Goal: Task Accomplishment & Management: Use online tool/utility

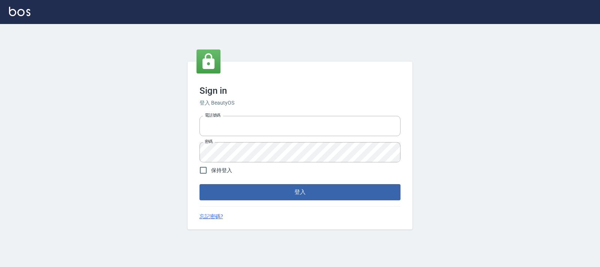
type input "0938245198"
click at [53, 94] on div "Sign in 登入 BeautyOS 電話號碼 0938245198 電話號碼 密碼 密碼 保持登入 登入 忘記密碼?" at bounding box center [300, 145] width 600 height 243
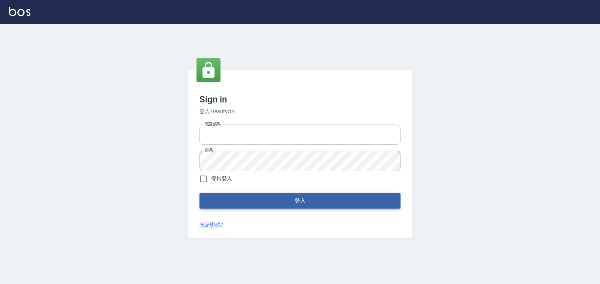
type input "0938245198"
click at [238, 198] on button "登入" at bounding box center [299, 201] width 201 height 16
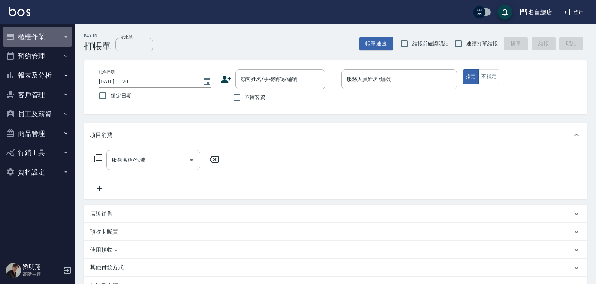
click at [45, 40] on button "櫃檯作業" at bounding box center [37, 36] width 69 height 19
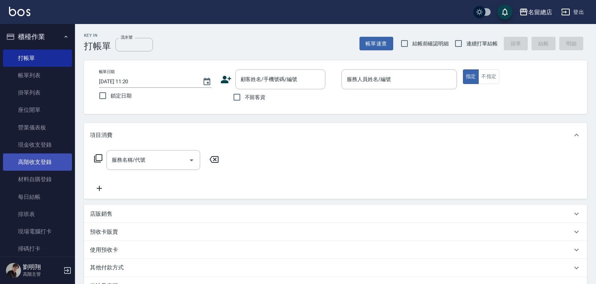
click at [45, 156] on link "高階收支登錄" at bounding box center [37, 161] width 69 height 17
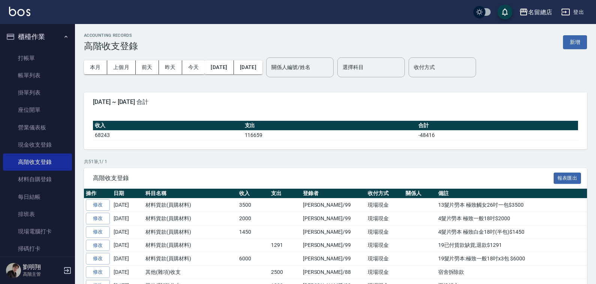
click at [575, 42] on button "新增" at bounding box center [575, 42] width 24 height 14
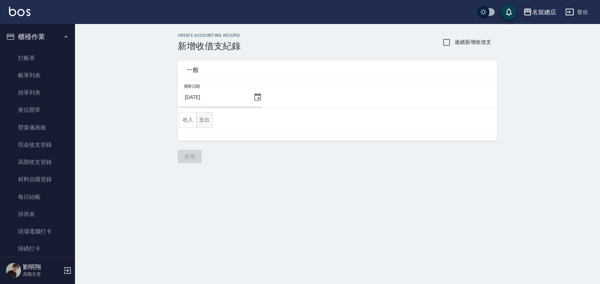
click at [212, 114] on button "支出" at bounding box center [204, 119] width 17 height 15
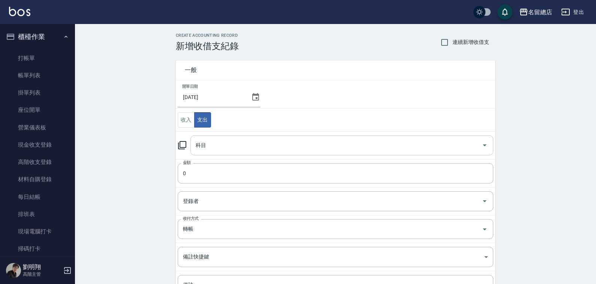
click at [224, 144] on input "科目" at bounding box center [336, 145] width 285 height 13
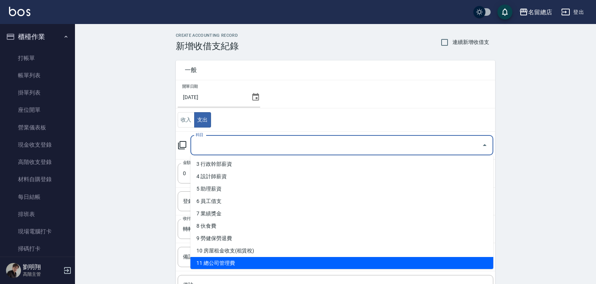
scroll to position [75, 0]
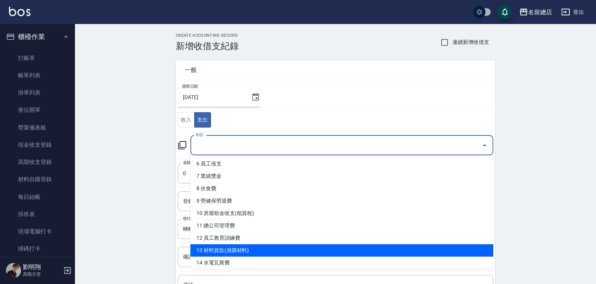
click at [238, 251] on li "13 材料貨款(員購材料)" at bounding box center [341, 250] width 303 height 12
click at [238, 251] on body "名留總店 登出 櫃檯作業 打帳單 帳單列表 掛單列表 座位開單 營業儀表板 現金收支登錄 高階收支登錄 材料自購登錄 每日結帳 排班表 現場電腦打卡 掃碼打卡…" at bounding box center [298, 179] width 596 height 358
type input "13 材料貨款(員購材料)"
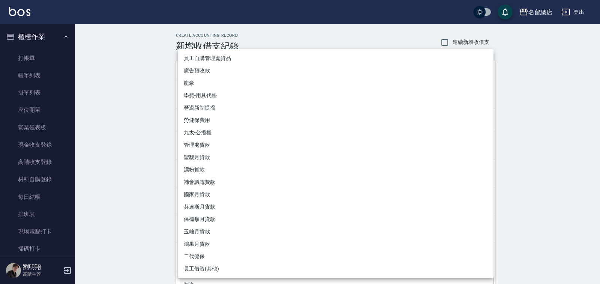
click at [139, 143] on div at bounding box center [300, 142] width 600 height 284
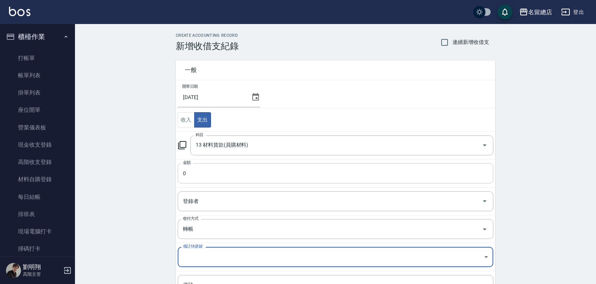
click at [201, 175] on input "0" at bounding box center [336, 173] width 316 height 20
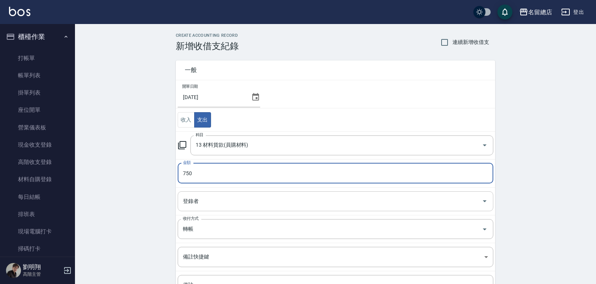
type input "750"
click at [209, 197] on input "登錄者" at bounding box center [330, 201] width 298 height 13
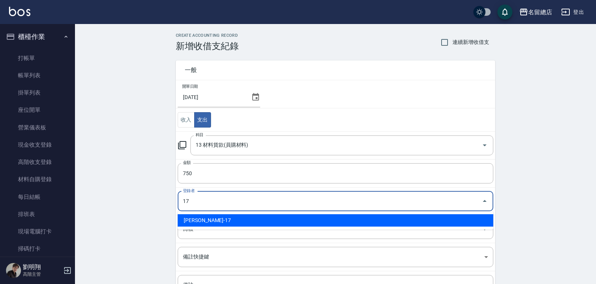
type input "[PERSON_NAME]-17"
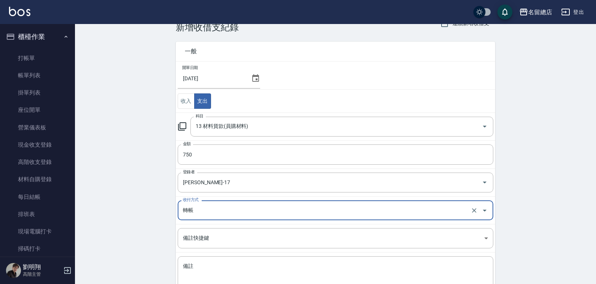
scroll to position [37, 0]
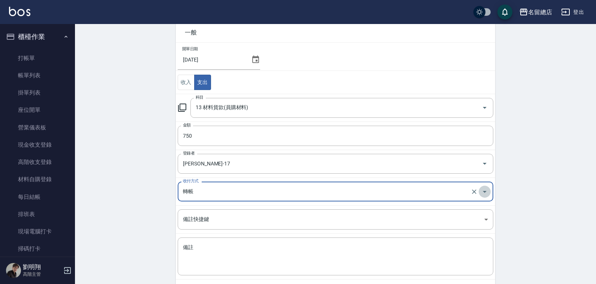
click at [489, 192] on button "Open" at bounding box center [485, 192] width 12 height 12
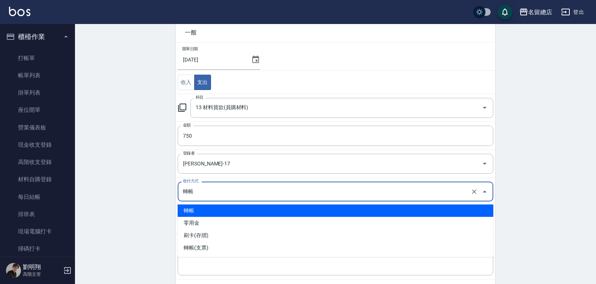
click at [195, 212] on li "轉帳" at bounding box center [336, 210] width 316 height 12
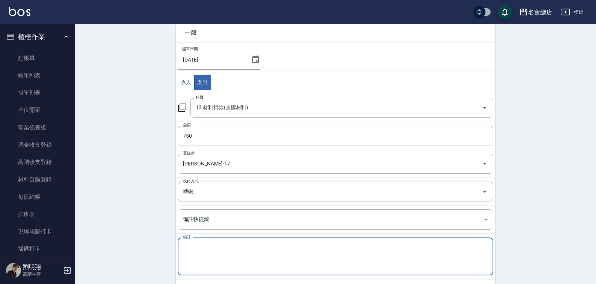
click at [199, 251] on textarea "備註" at bounding box center [335, 256] width 305 height 25
paste textarea "區部貨款"
type textarea "區部貨款"
click at [132, 222] on div "CREATE ACCOUNTING RECORD 新增收借支紀錄 連續新增收借支 一般 開單日期 [DATE] 收入 支出 科目 13 材料貨款(員購材料) …" at bounding box center [335, 154] width 521 height 334
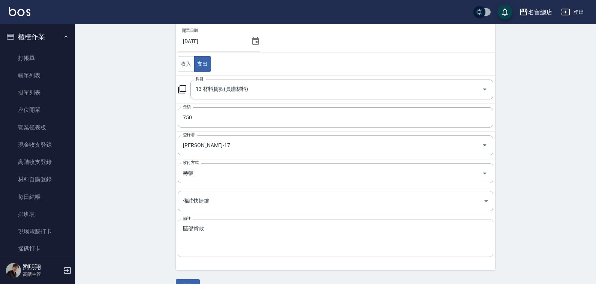
scroll to position [74, 0]
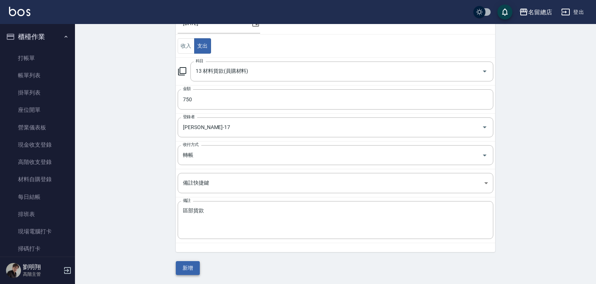
click at [187, 267] on button "新增" at bounding box center [188, 268] width 24 height 14
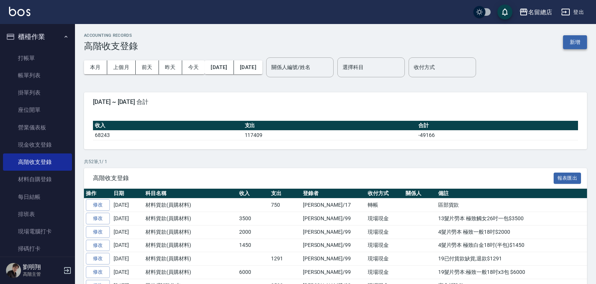
click at [571, 44] on button "新增" at bounding box center [575, 42] width 24 height 14
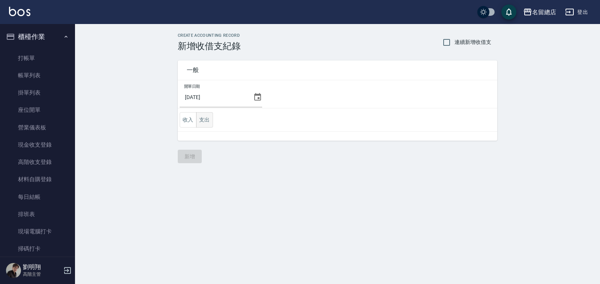
click at [201, 120] on button "支出" at bounding box center [204, 119] width 17 height 15
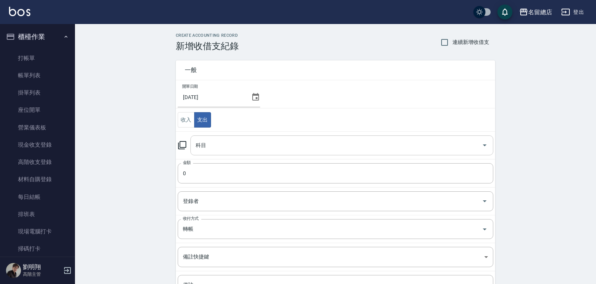
click at [219, 150] on input "科目" at bounding box center [336, 145] width 285 height 13
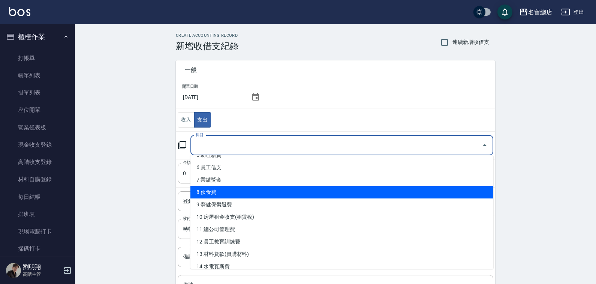
scroll to position [75, 0]
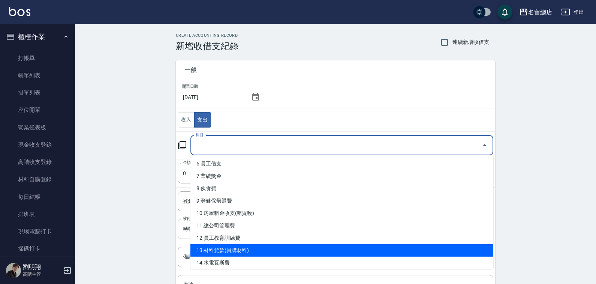
click at [234, 252] on li "13 材料貨款(員購材料)" at bounding box center [341, 250] width 303 height 12
type input "13 材料貨款(員購材料)"
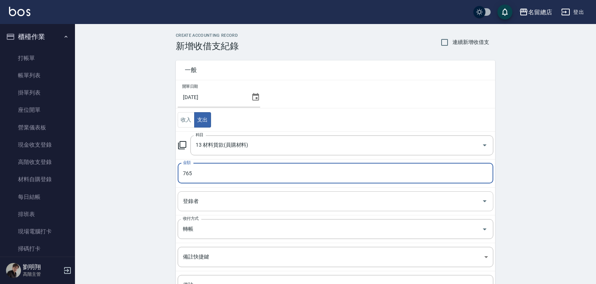
click at [209, 208] on div "登錄者" at bounding box center [336, 201] width 316 height 20
type input "765"
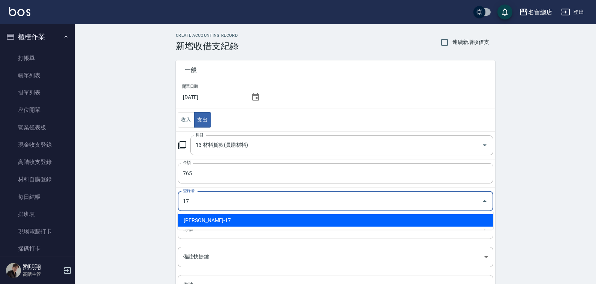
type input "[PERSON_NAME]-17"
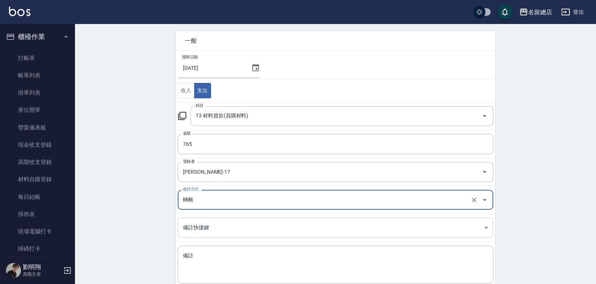
scroll to position [37, 0]
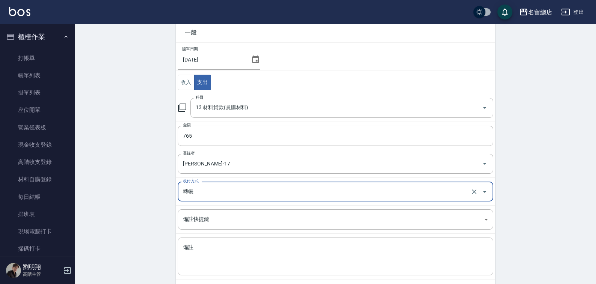
click at [231, 245] on textarea "備註" at bounding box center [335, 256] width 305 height 25
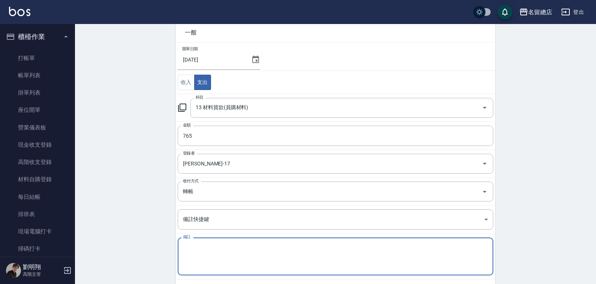
paste textarea "超總思[PERSON_NAME]"
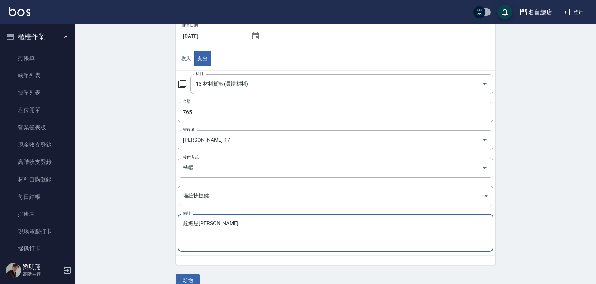
scroll to position [74, 0]
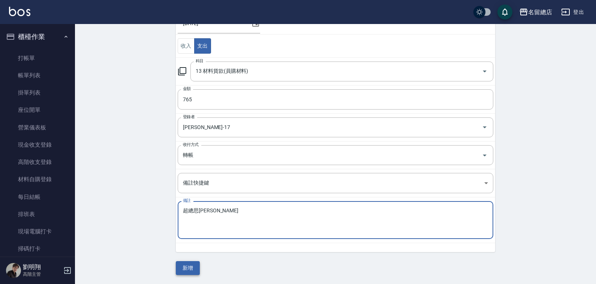
type textarea "超總思[PERSON_NAME]"
click at [181, 267] on button "新增" at bounding box center [188, 268] width 24 height 14
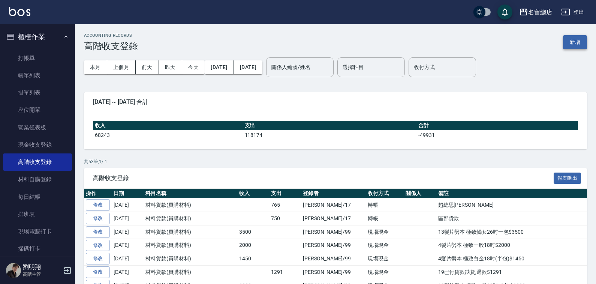
click at [572, 37] on button "新增" at bounding box center [575, 42] width 24 height 14
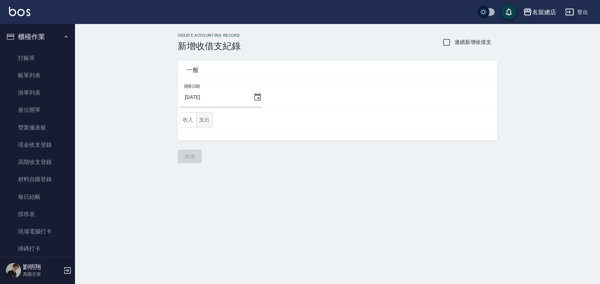
click at [205, 118] on button "支出" at bounding box center [204, 119] width 17 height 15
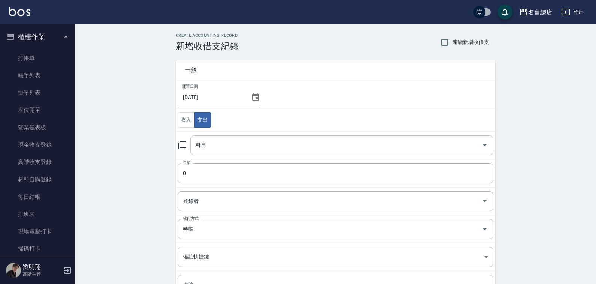
click at [215, 148] on input "科目" at bounding box center [336, 145] width 285 height 13
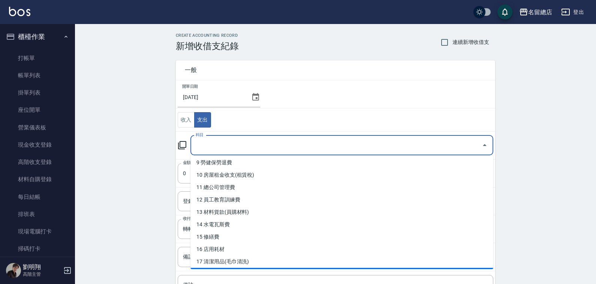
scroll to position [112, 0]
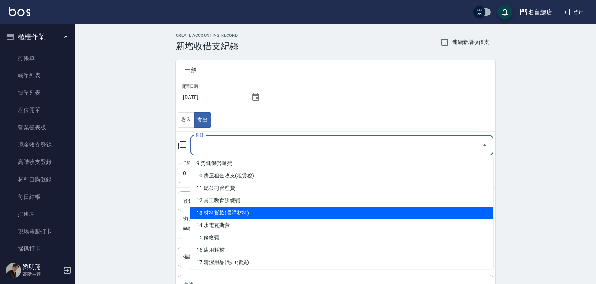
click at [243, 210] on li "13 材料貨款(員購材料)" at bounding box center [341, 213] width 303 height 12
type input "13 材料貨款(員購材料)"
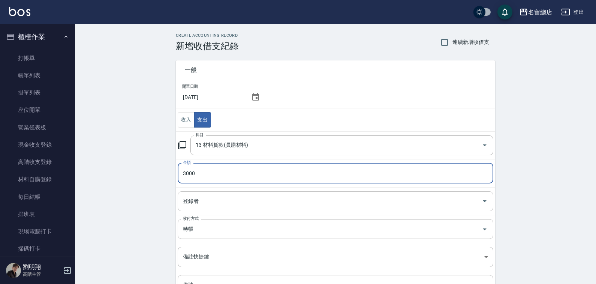
click at [227, 208] on div "登錄者" at bounding box center [336, 201] width 316 height 20
type input "3000"
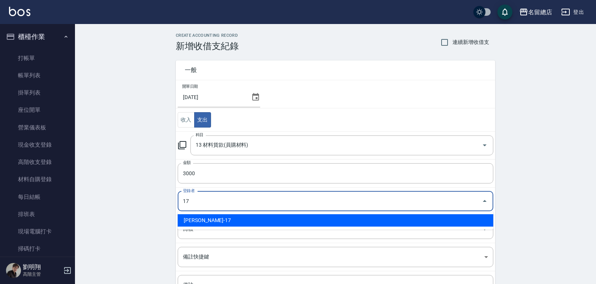
click at [226, 221] on li "[PERSON_NAME]-17" at bounding box center [336, 220] width 316 height 12
type input "[PERSON_NAME]-17"
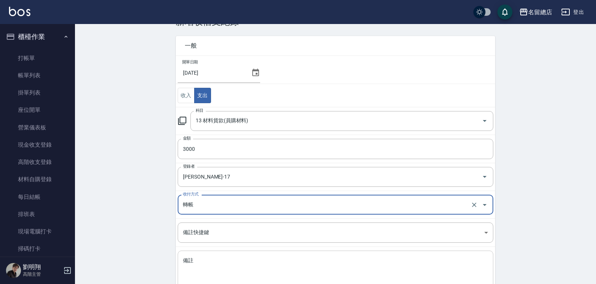
scroll to position [37, 0]
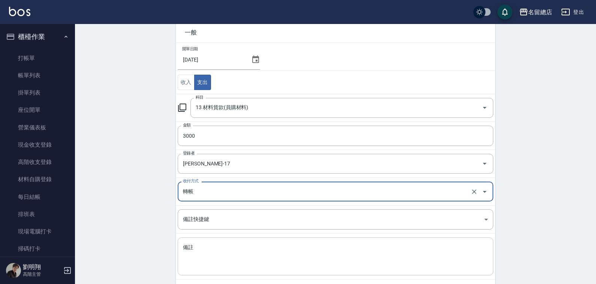
click at [202, 244] on textarea "備註" at bounding box center [335, 256] width 305 height 25
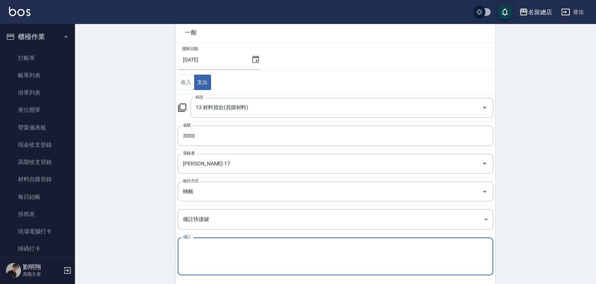
paste textarea "驊信"
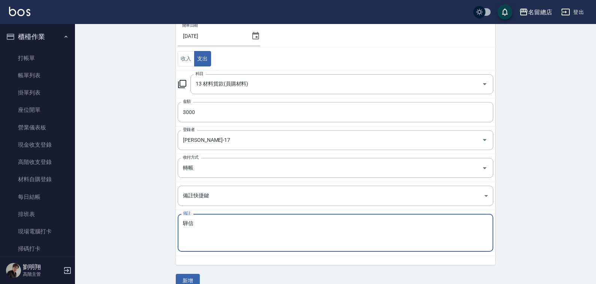
scroll to position [74, 0]
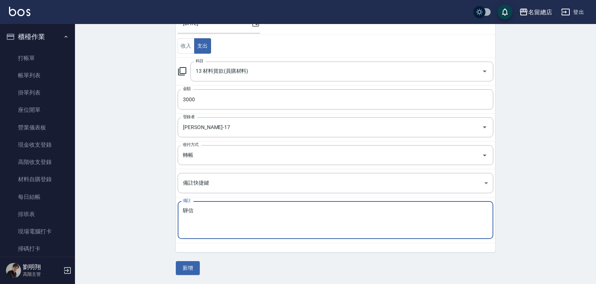
type textarea "驊信"
click at [186, 270] on button "新增" at bounding box center [188, 268] width 24 height 14
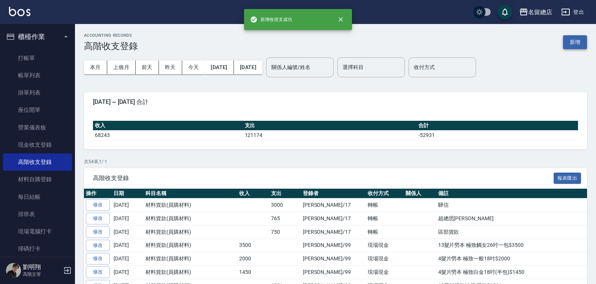
click at [576, 39] on button "新增" at bounding box center [575, 42] width 24 height 14
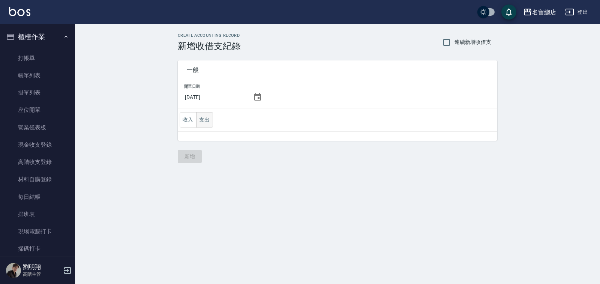
click at [207, 120] on button "支出" at bounding box center [204, 119] width 17 height 15
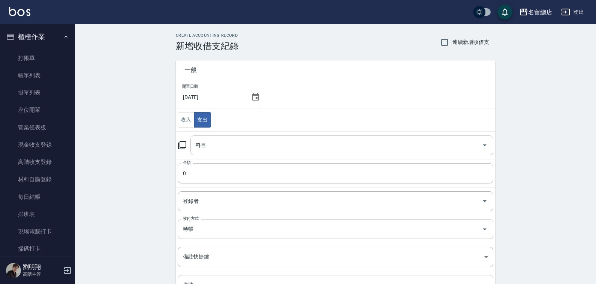
click at [226, 147] on input "科目" at bounding box center [336, 145] width 285 height 13
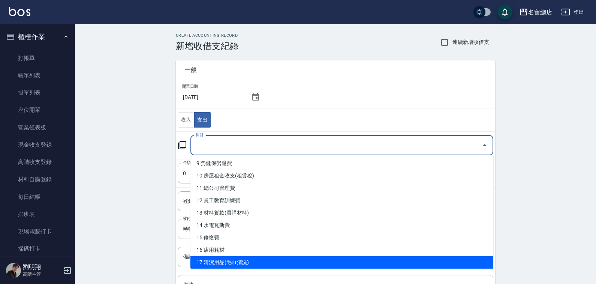
scroll to position [150, 0]
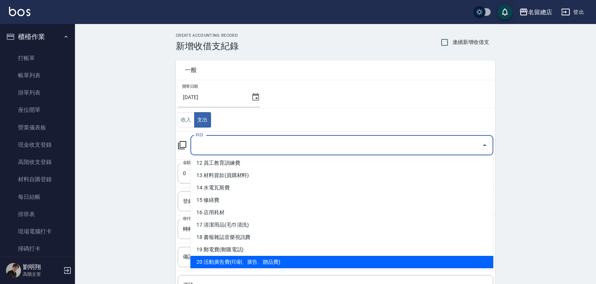
click at [251, 260] on li "20 活動廣告費(印刷、廣告、贈品費)" at bounding box center [341, 262] width 303 height 12
type input "20 活動廣告費(印刷、廣告、贈品費)"
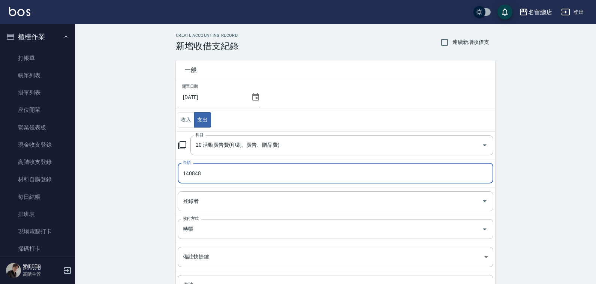
type input "140848"
click at [225, 201] on input "登錄者" at bounding box center [330, 201] width 298 height 13
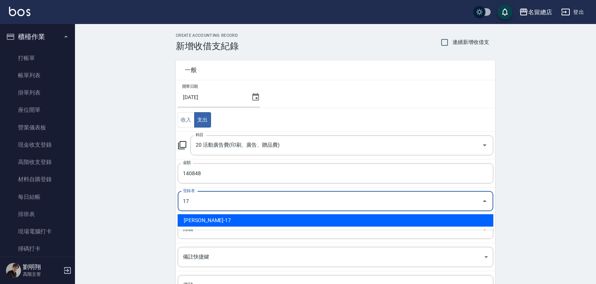
type input "[PERSON_NAME]-17"
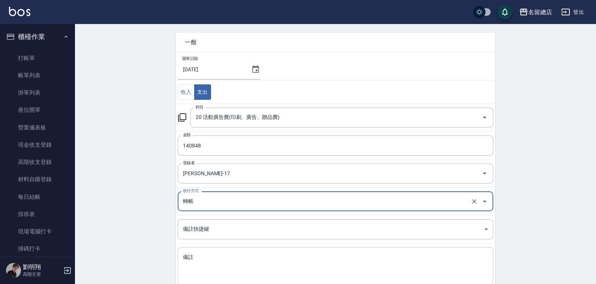
scroll to position [74, 0]
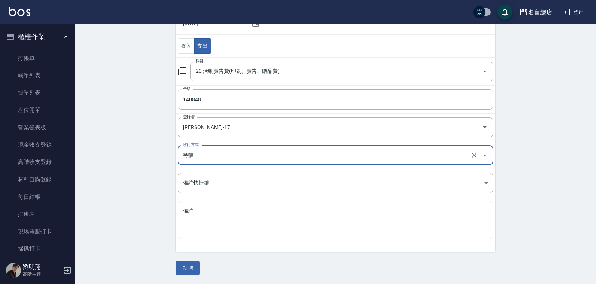
click at [233, 225] on textarea "備註" at bounding box center [335, 219] width 305 height 25
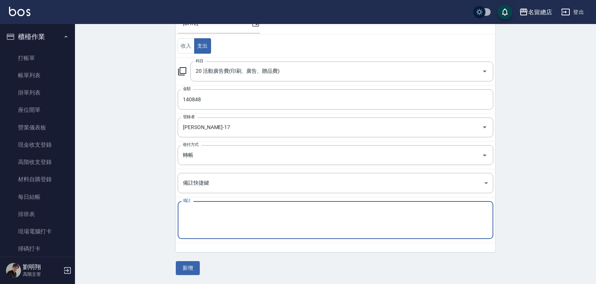
paste textarea "FB與IG廣告投放"
type textarea "FB與IG廣告投放"
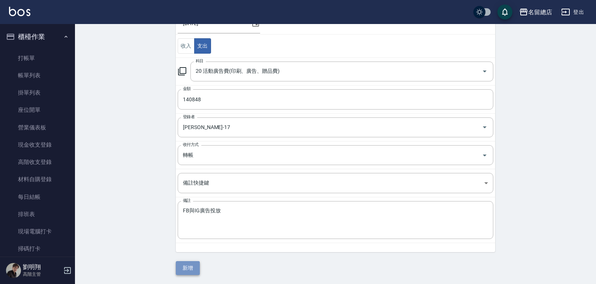
click at [190, 264] on button "新增" at bounding box center [188, 268] width 24 height 14
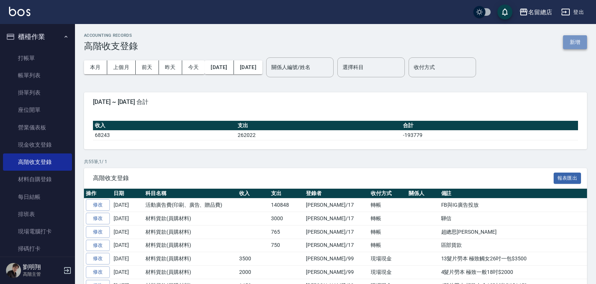
click at [577, 43] on button "新增" at bounding box center [575, 42] width 24 height 14
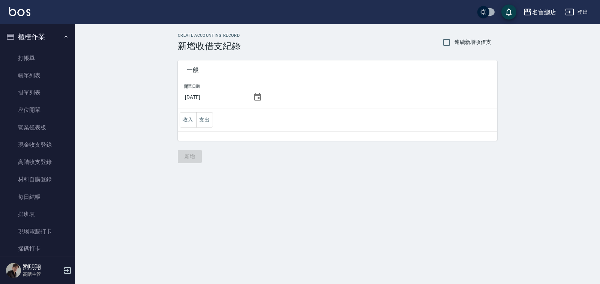
click at [216, 122] on td "收入 支出" at bounding box center [337, 119] width 319 height 23
click at [209, 121] on button "支出" at bounding box center [204, 119] width 17 height 15
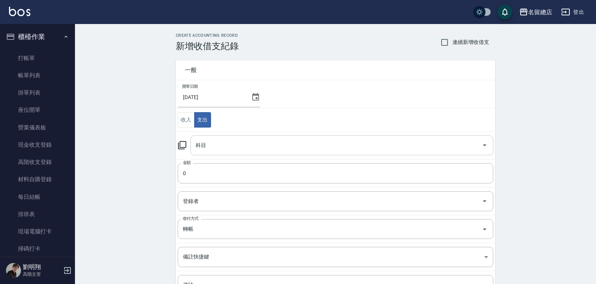
click at [218, 152] on div "科目" at bounding box center [341, 145] width 303 height 20
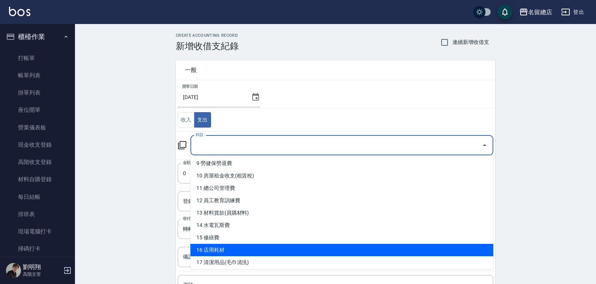
scroll to position [150, 0]
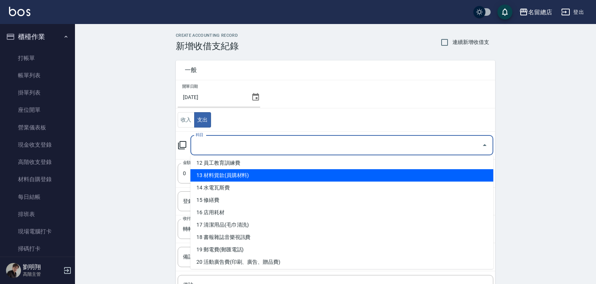
click at [252, 172] on li "13 材料貨款(員購材料)" at bounding box center [341, 175] width 303 height 12
type input "13 材料貨款(員購材料)"
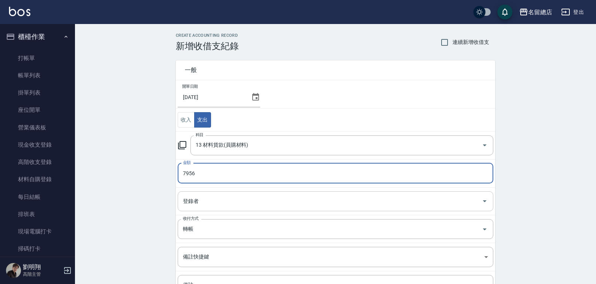
type input "7956"
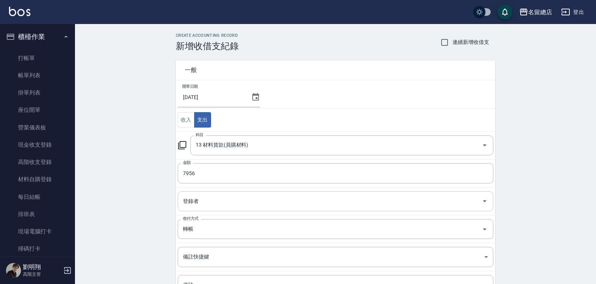
scroll to position [74, 0]
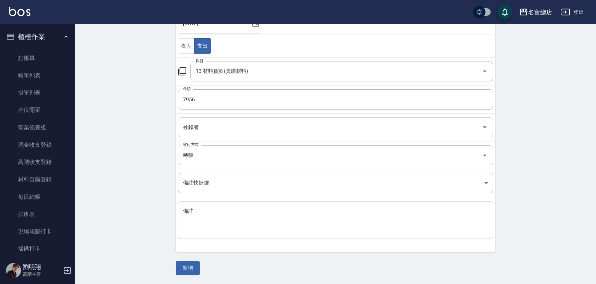
click at [240, 128] on input "登錄者" at bounding box center [330, 127] width 298 height 13
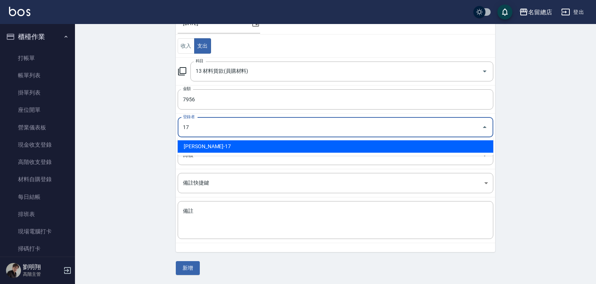
type input "[PERSON_NAME]-17"
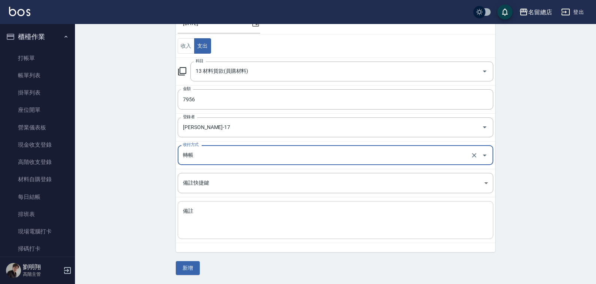
click at [216, 212] on textarea "備註" at bounding box center [335, 219] width 305 height 25
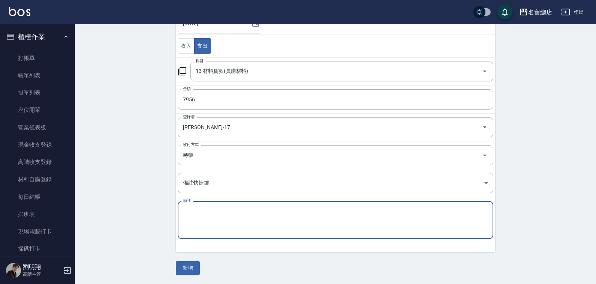
paste textarea "[PERSON_NAME]"
type textarea "[PERSON_NAME]"
click at [190, 263] on button "新增" at bounding box center [188, 268] width 24 height 14
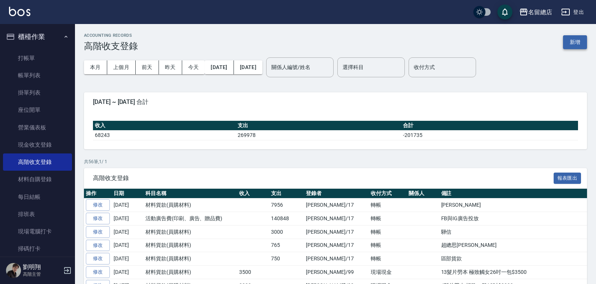
click at [576, 42] on button "新增" at bounding box center [575, 42] width 24 height 14
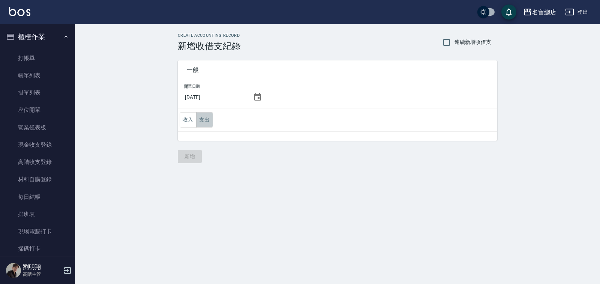
click at [208, 124] on button "支出" at bounding box center [204, 119] width 17 height 15
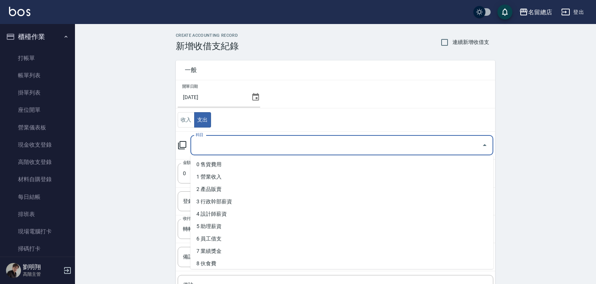
click at [252, 140] on input "科目" at bounding box center [336, 145] width 285 height 13
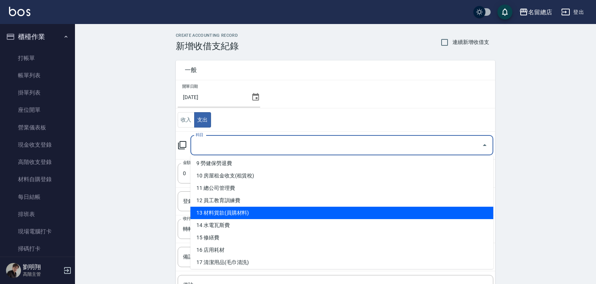
scroll to position [150, 0]
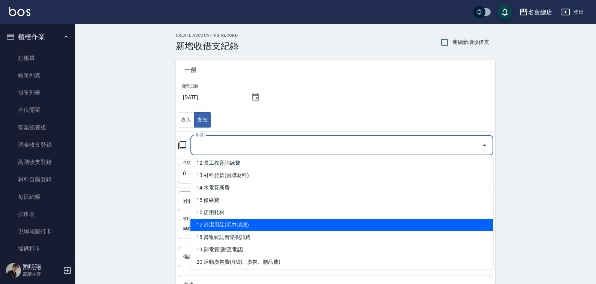
click at [240, 223] on li "17 清潔用品(毛巾清洗)" at bounding box center [341, 225] width 303 height 12
type input "17 清潔用品(毛巾清洗)"
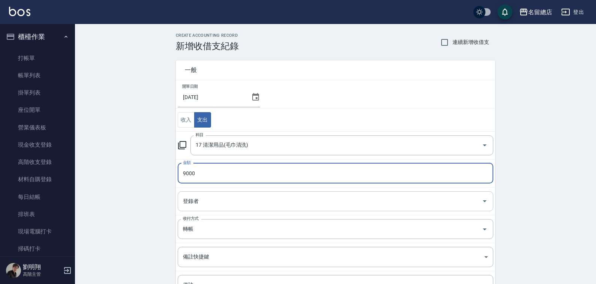
type input "9000"
click at [237, 203] on input "登錄者" at bounding box center [330, 201] width 298 height 13
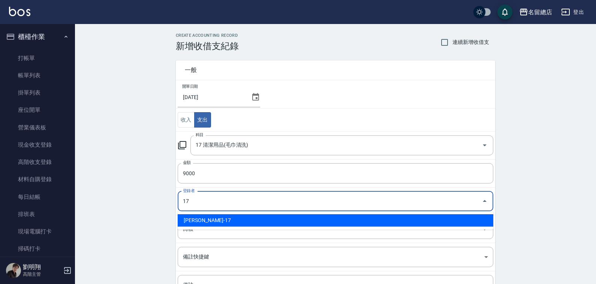
type input "[PERSON_NAME]-17"
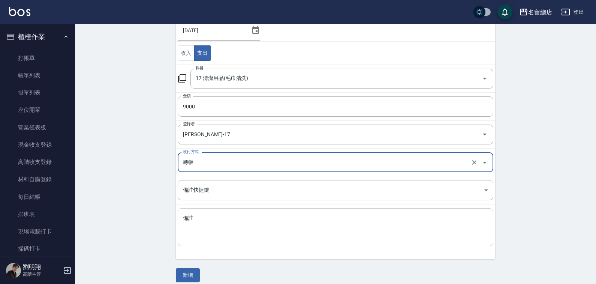
scroll to position [74, 0]
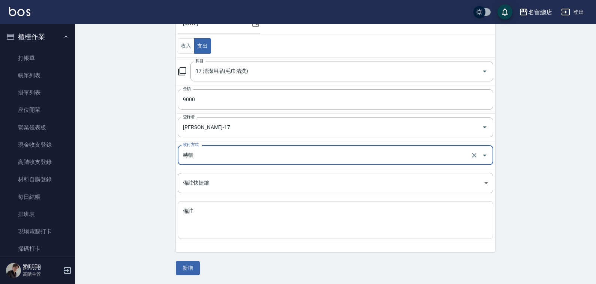
click at [254, 235] on div "x 備註" at bounding box center [336, 220] width 316 height 38
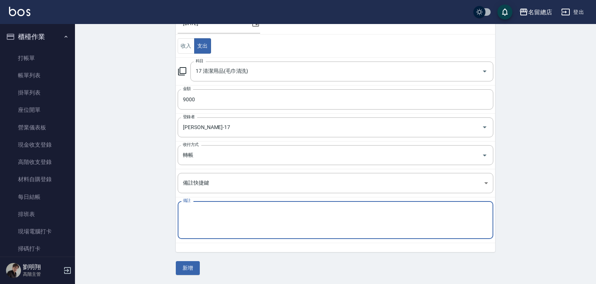
paste textarea "健富洗衣廠-[PERSON_NAME](毛巾[DATE]9月份)"
type textarea "健富洗衣廠-[PERSON_NAME](毛巾[DATE]9月份)"
click at [182, 261] on button "新增" at bounding box center [188, 268] width 24 height 14
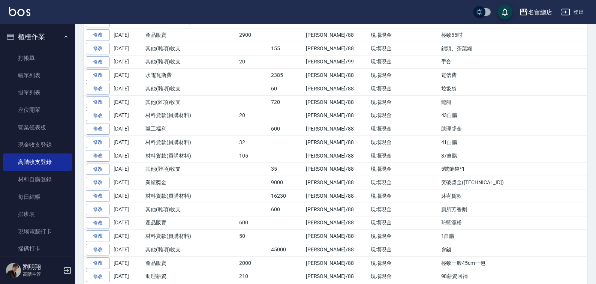
scroll to position [558, 0]
